Goal: Task Accomplishment & Management: Use online tool/utility

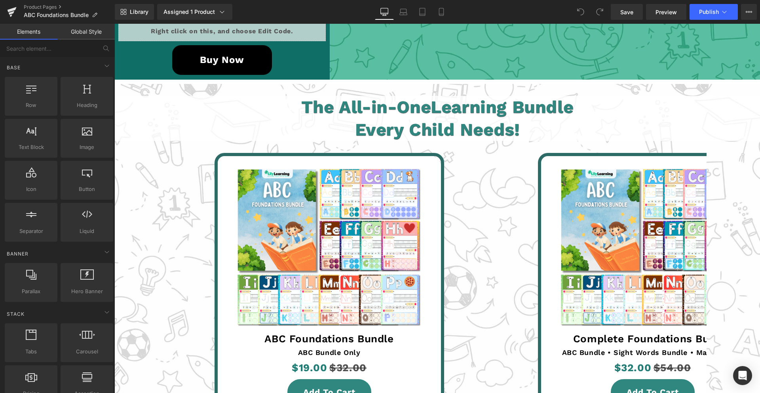
scroll to position [1744, 0]
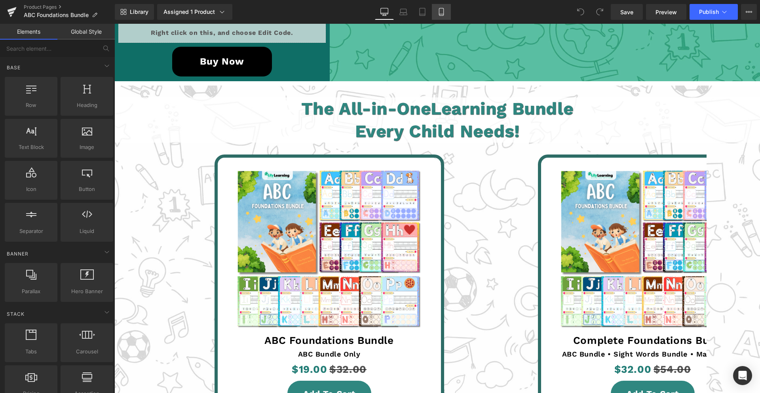
click at [443, 7] on link "Mobile" at bounding box center [441, 12] width 19 height 16
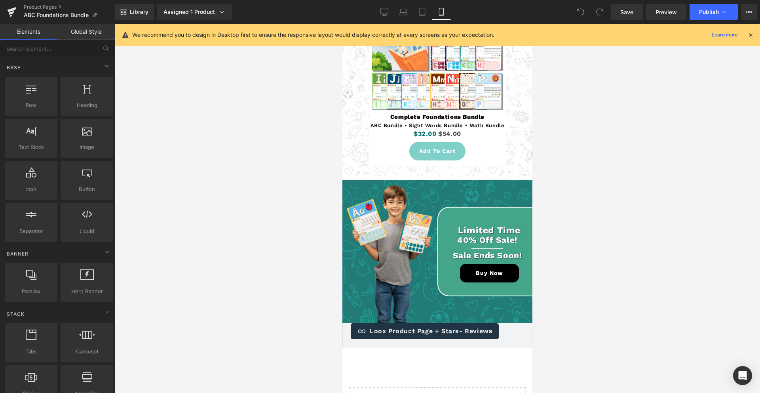
scroll to position [2391, 0]
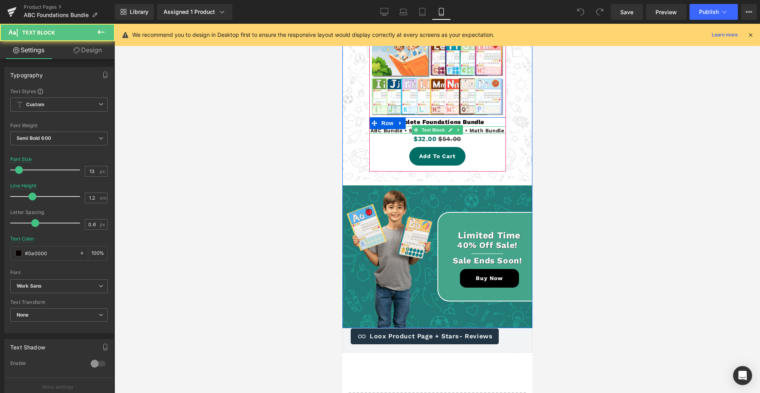
click at [471, 128] on p "ABC Bundle • Sight Words Bundle • Math Bundle" at bounding box center [437, 131] width 137 height 6
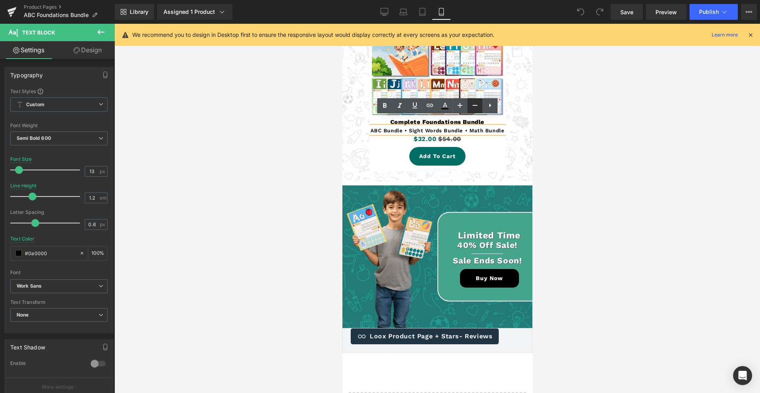
click at [476, 106] on icon at bounding box center [475, 106] width 10 height 10
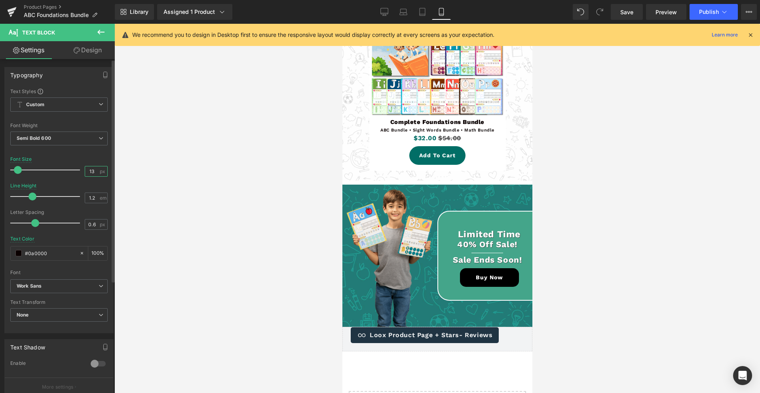
click at [87, 171] on input "13" at bounding box center [92, 171] width 14 height 10
click at [88, 171] on input "13" at bounding box center [92, 171] width 14 height 10
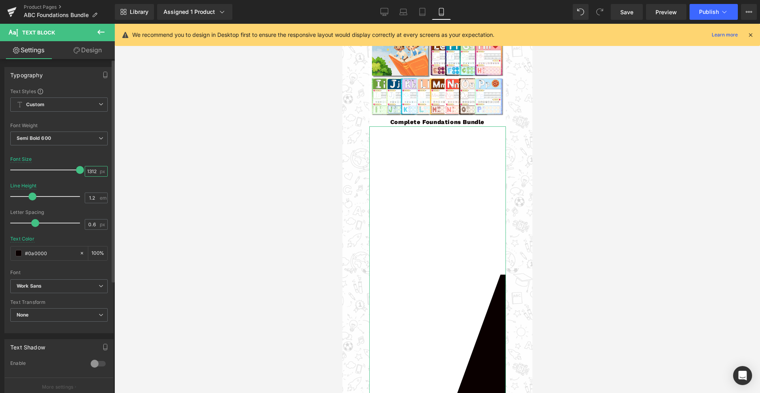
click at [89, 171] on input "1312" at bounding box center [92, 171] width 14 height 10
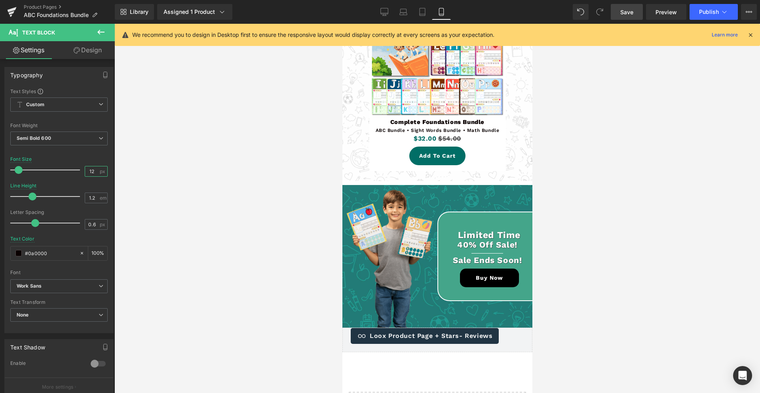
type input "12"
click at [562, 11] on span "Save" at bounding box center [627, 12] width 13 height 8
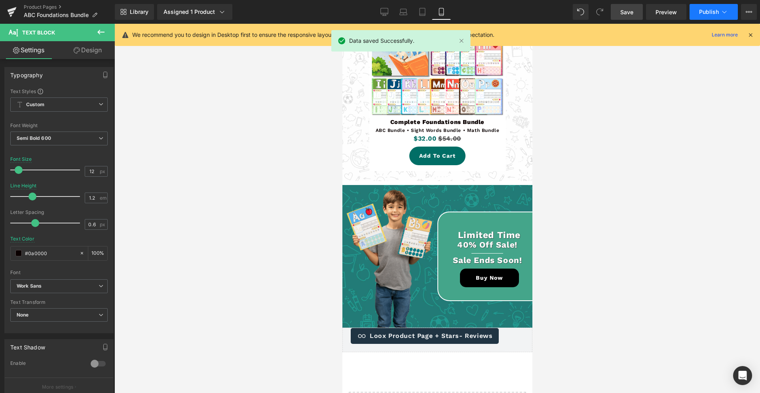
click at [562, 7] on button "Publish" at bounding box center [714, 12] width 48 height 16
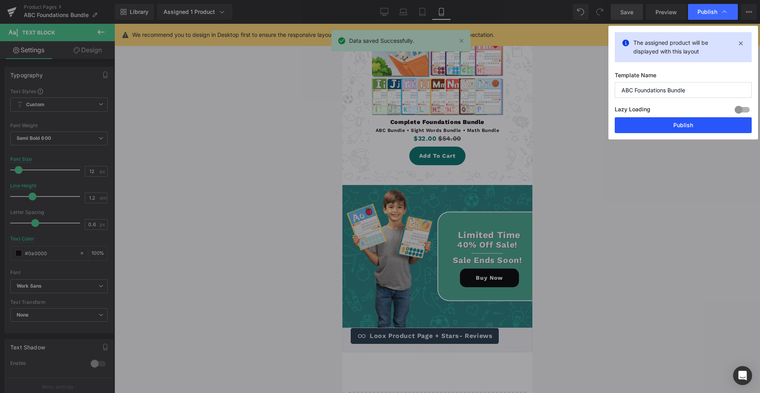
click at [562, 122] on button "Publish" at bounding box center [683, 125] width 137 height 16
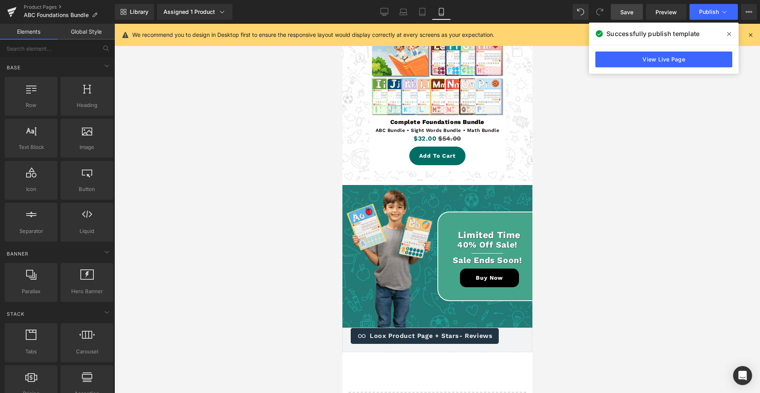
click at [562, 160] on div at bounding box center [437, 208] width 646 height 369
click at [562, 13] on link "Save" at bounding box center [627, 12] width 32 height 16
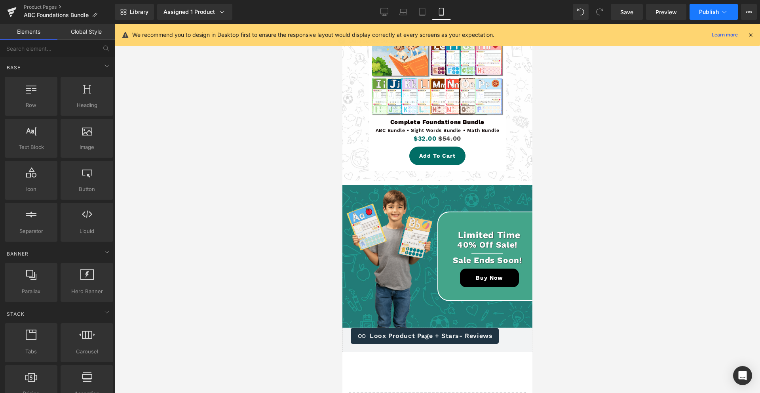
click at [562, 9] on span "Publish" at bounding box center [709, 12] width 20 height 6
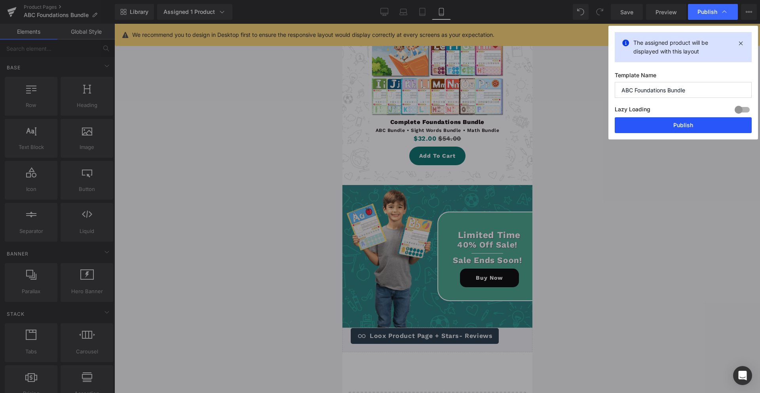
click at [562, 124] on button "Publish" at bounding box center [683, 125] width 137 height 16
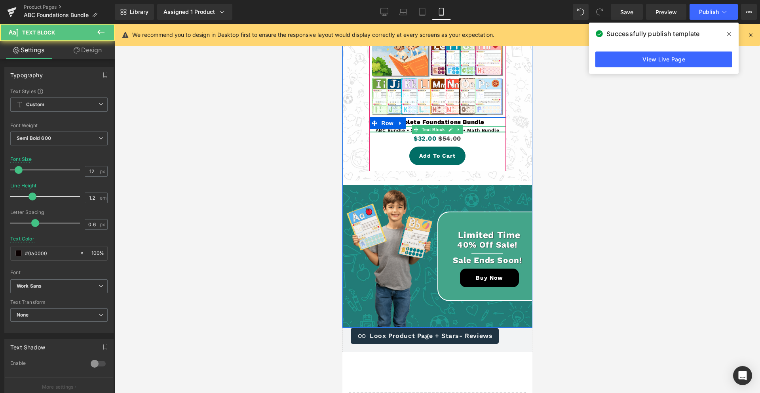
click at [475, 131] on div at bounding box center [437, 132] width 137 height 2
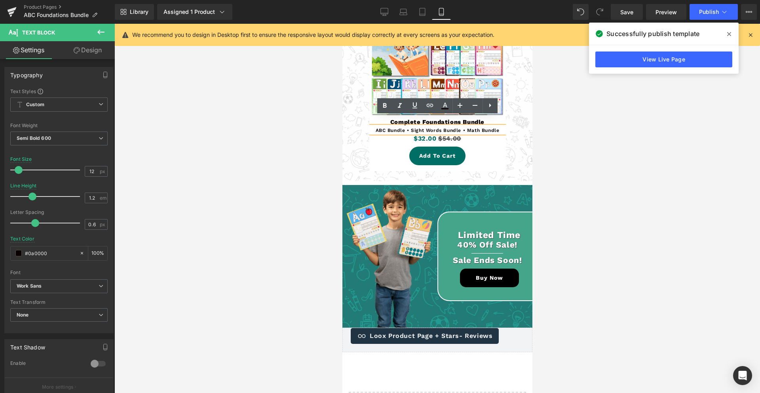
click at [474, 128] on p "ABC Bundle • Sight Words Bundle • Math Bundle" at bounding box center [437, 131] width 137 height 6
click at [475, 128] on p "ABC Bundle • Sight Words Bundle • Math Bundle" at bounding box center [437, 131] width 137 height 6
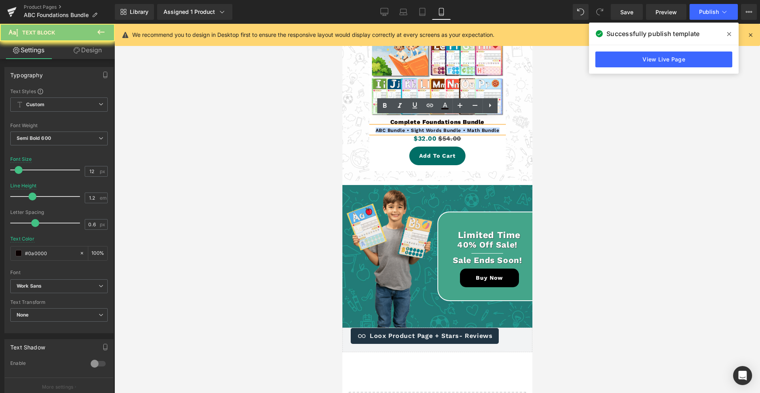
click at [475, 128] on p "ABC Bundle • Sight Words Bundle • Math Bundle" at bounding box center [437, 131] width 137 height 6
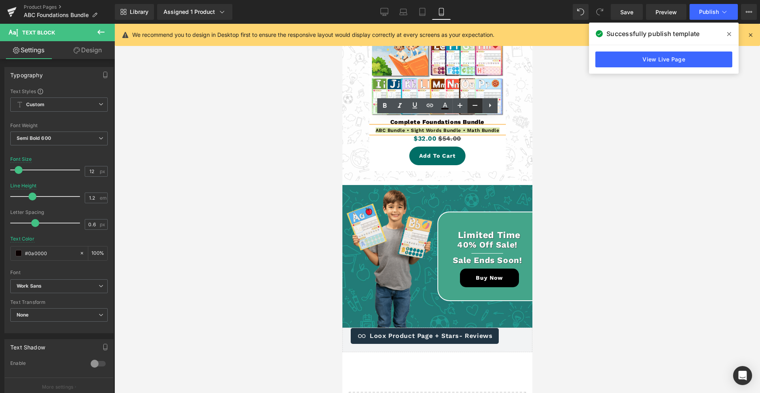
click at [476, 108] on icon at bounding box center [475, 106] width 10 height 10
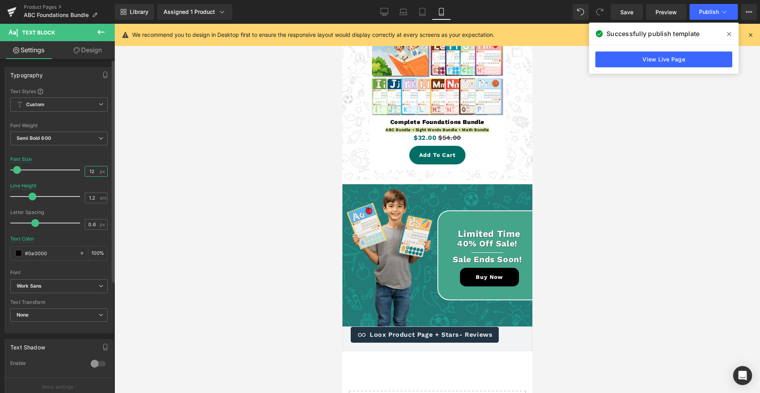
click at [95, 169] on input "12" at bounding box center [92, 171] width 14 height 10
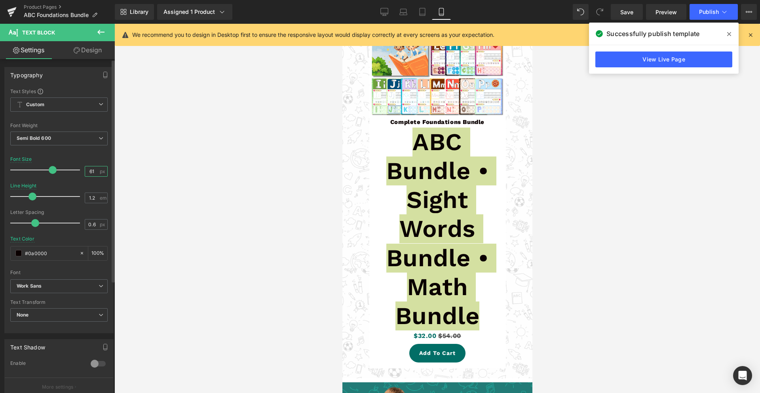
type input "6"
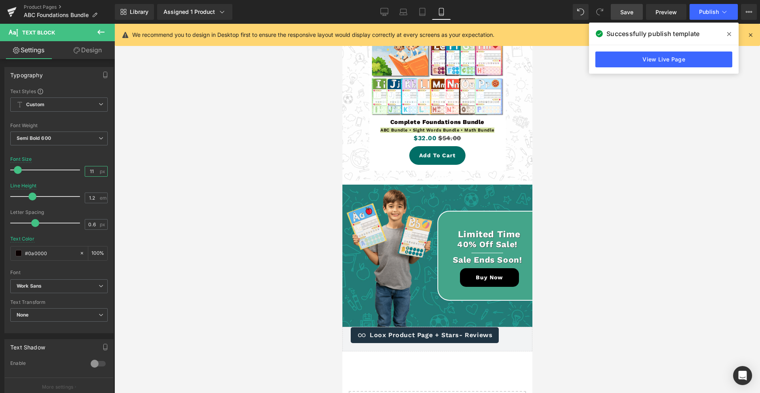
type input "11"
click at [562, 11] on link "Save" at bounding box center [627, 12] width 32 height 16
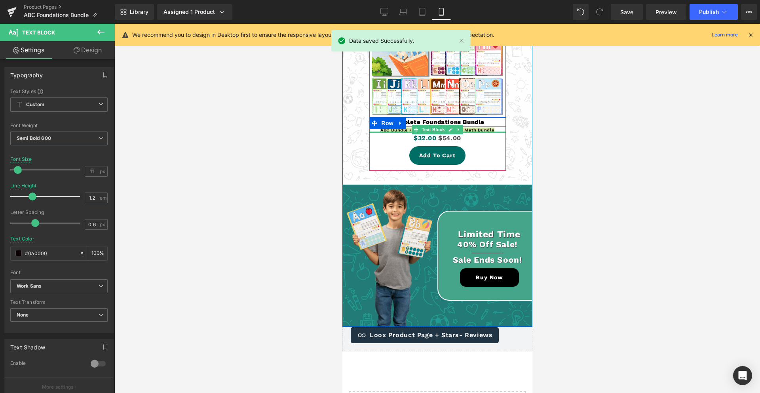
click at [484, 131] on div at bounding box center [437, 132] width 137 height 2
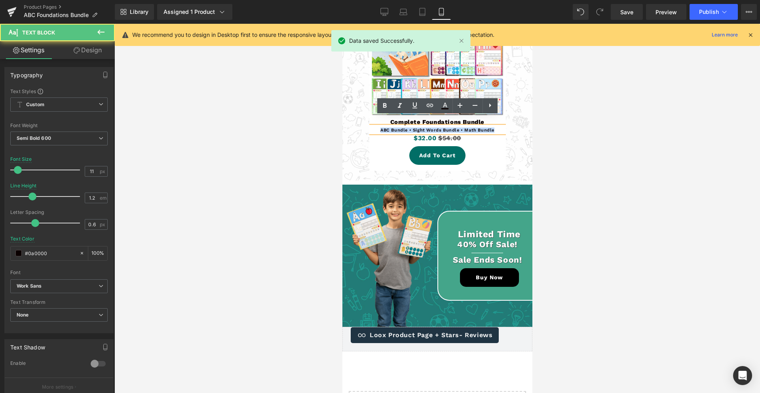
click at [486, 128] on p "ABC Bundle • Sight Words Bundle • Math Bundle" at bounding box center [437, 130] width 137 height 5
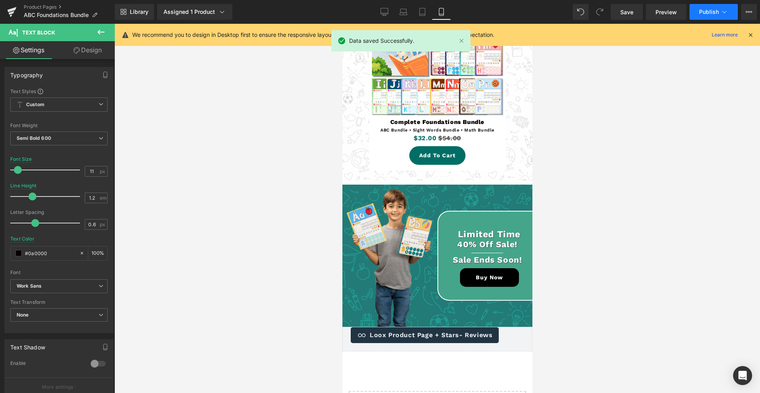
click at [562, 15] on button "Publish" at bounding box center [714, 12] width 48 height 16
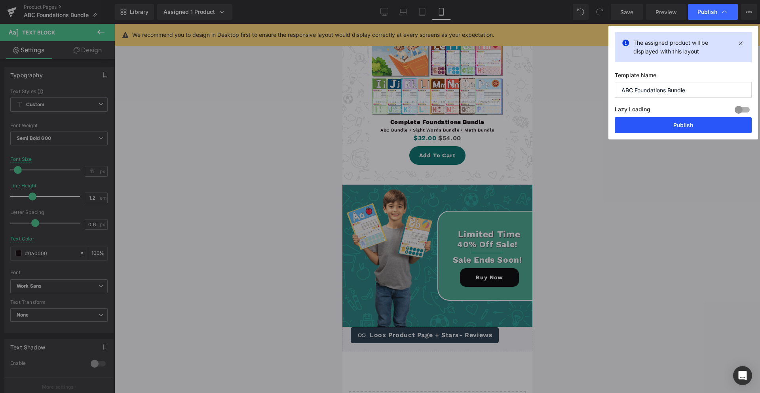
click at [562, 122] on button "Publish" at bounding box center [683, 125] width 137 height 16
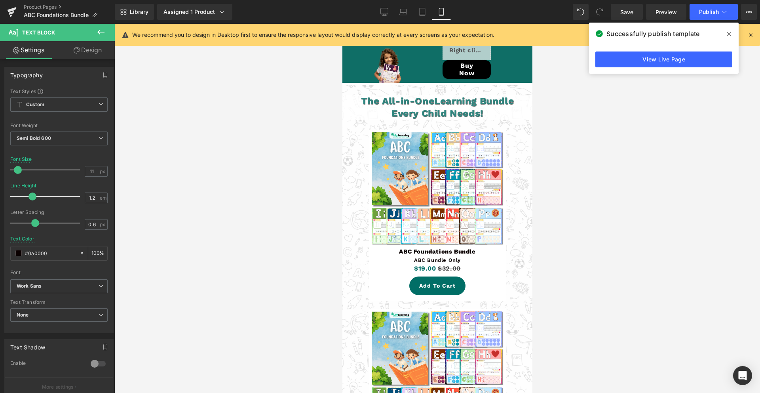
scroll to position [2047, 0]
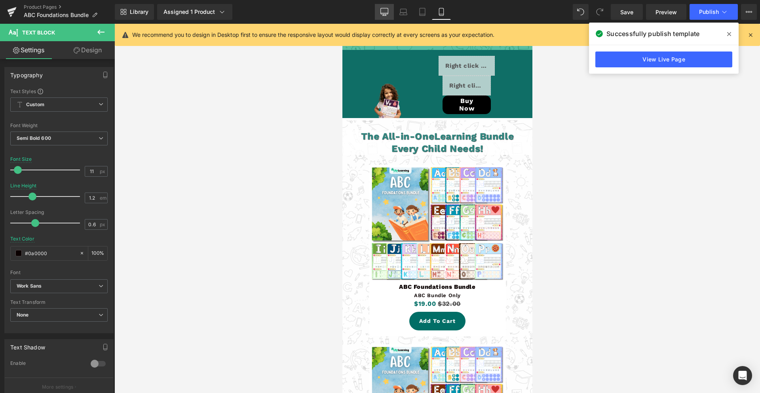
click at [385, 12] on icon at bounding box center [385, 12] width 8 height 8
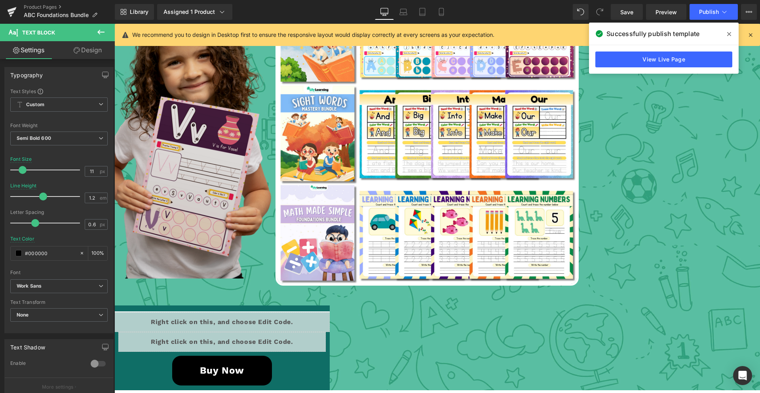
click at [217, 163] on img at bounding box center [183, 136] width 181 height 284
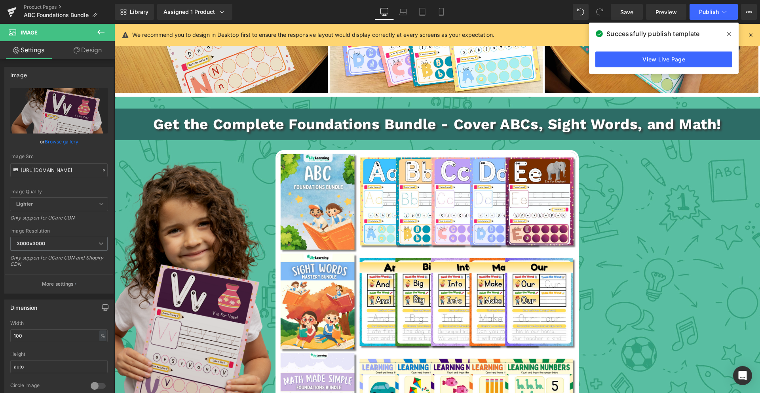
scroll to position [1258, 0]
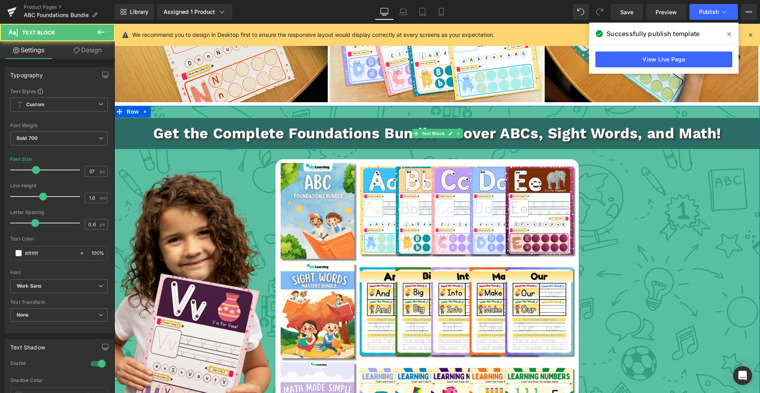
click at [277, 137] on p "Get the Complete Foundations Bundle - Cover ABCs, Sight Words, and Math!" at bounding box center [437, 133] width 646 height 23
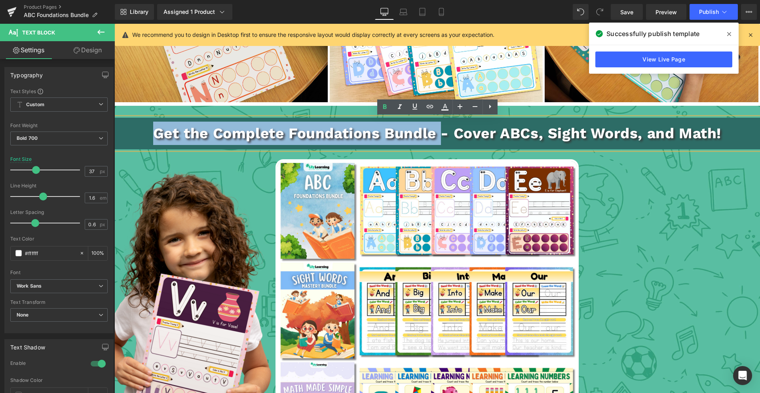
drag, startPoint x: 153, startPoint y: 131, endPoint x: 442, endPoint y: 127, distance: 289.5
click at [443, 127] on p "Get the Complete Foundations Bundle - Cover ABCs, Sight Words, and Math!" at bounding box center [437, 133] width 646 height 23
copy p "Get the Complete Foundations Bundle"
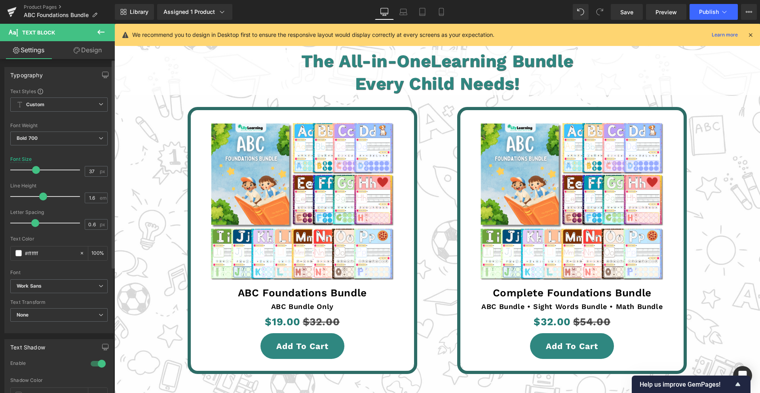
scroll to position [1792, 0]
